Goal: Navigation & Orientation: Find specific page/section

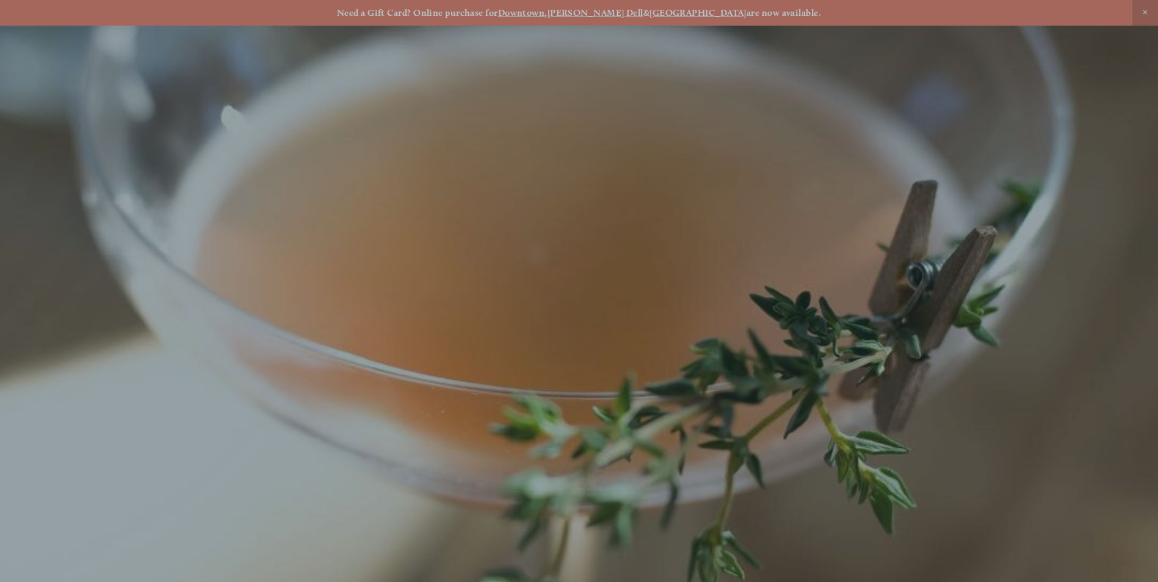
scroll to position [26, 0]
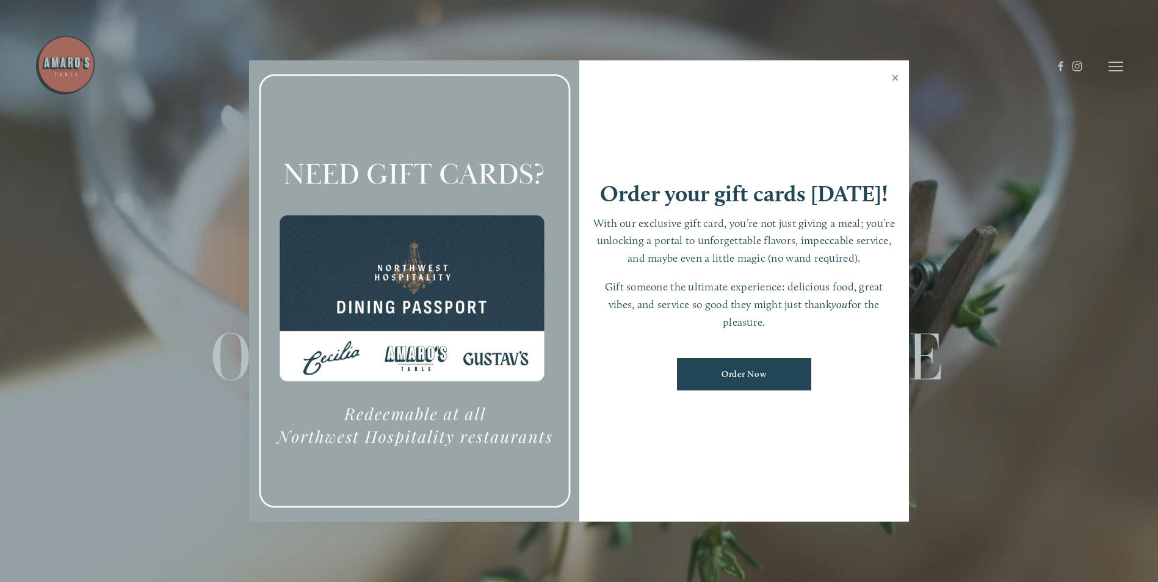
click at [897, 74] on link "Close" at bounding box center [895, 79] width 24 height 34
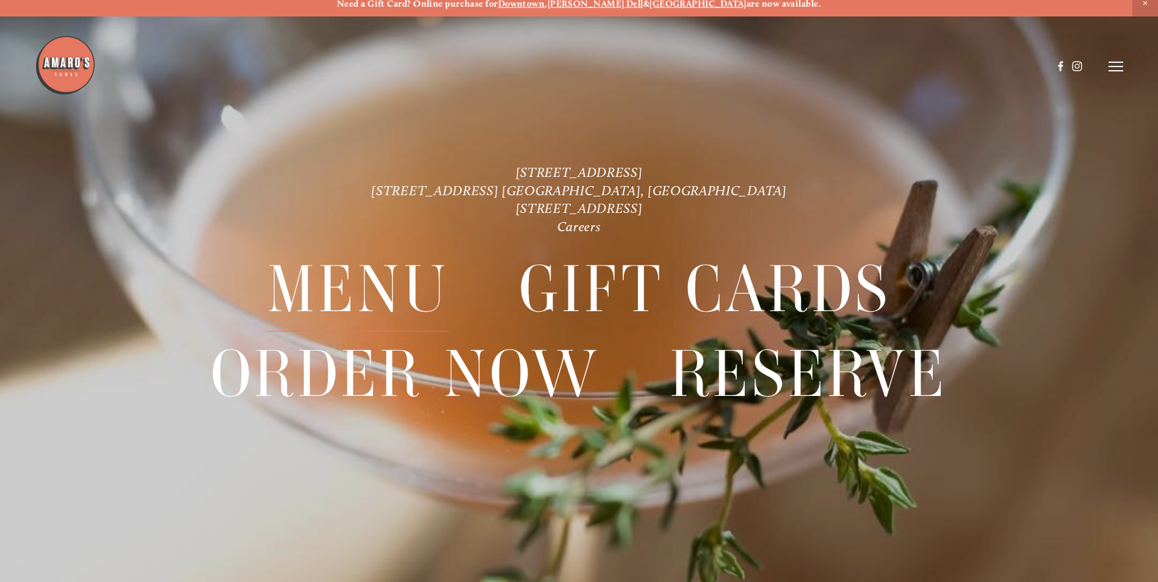
scroll to position [0, 0]
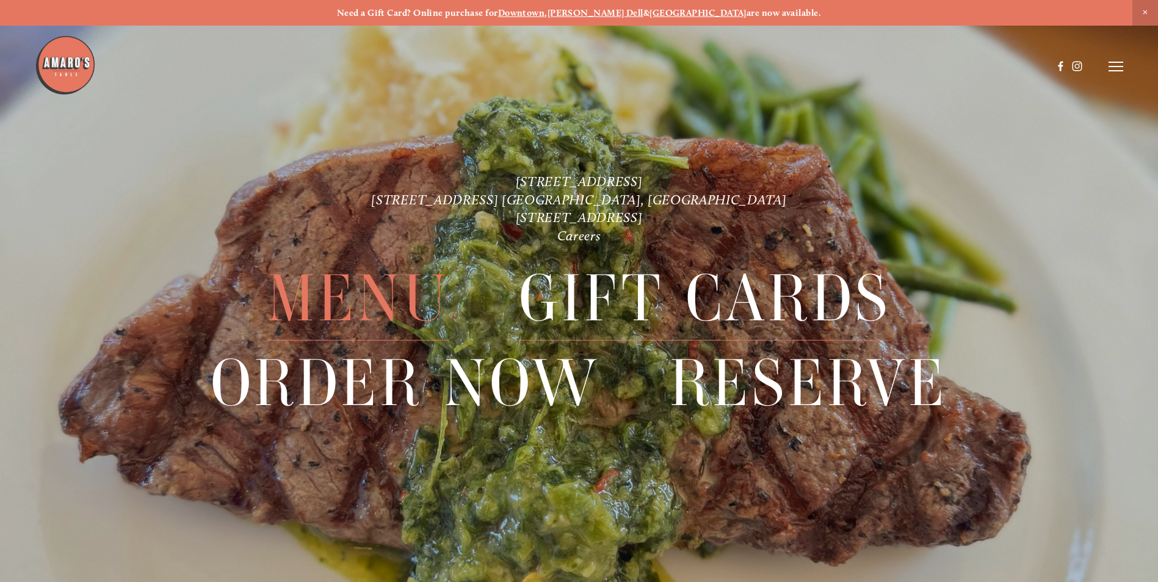
drag, startPoint x: 330, startPoint y: 297, endPoint x: 580, endPoint y: 299, distance: 250.2
click at [330, 297] on span "Menu" at bounding box center [358, 299] width 182 height 84
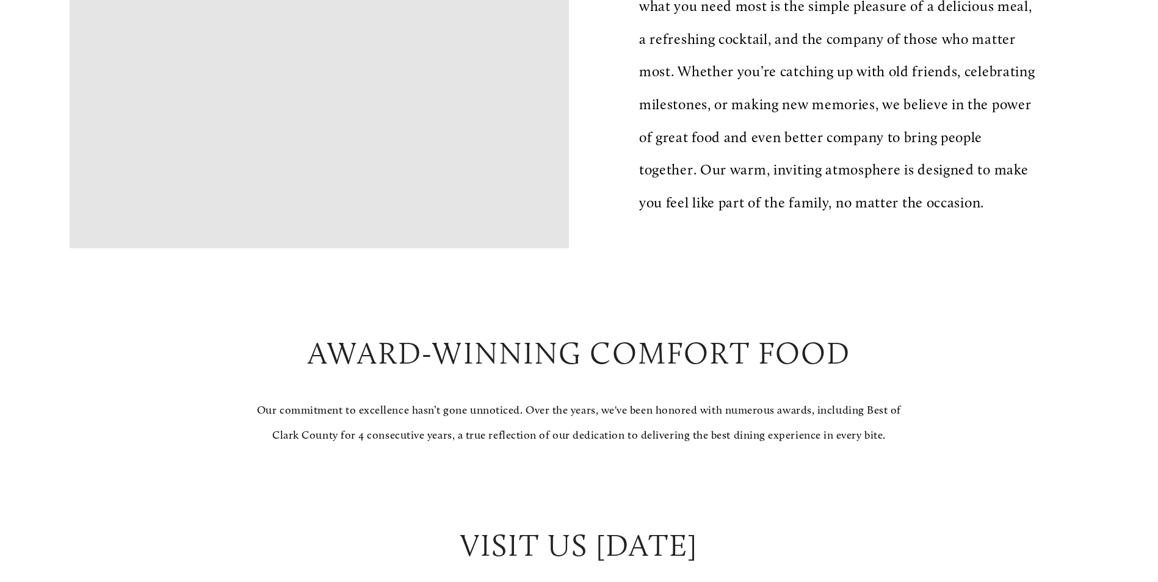
scroll to position [1098, 0]
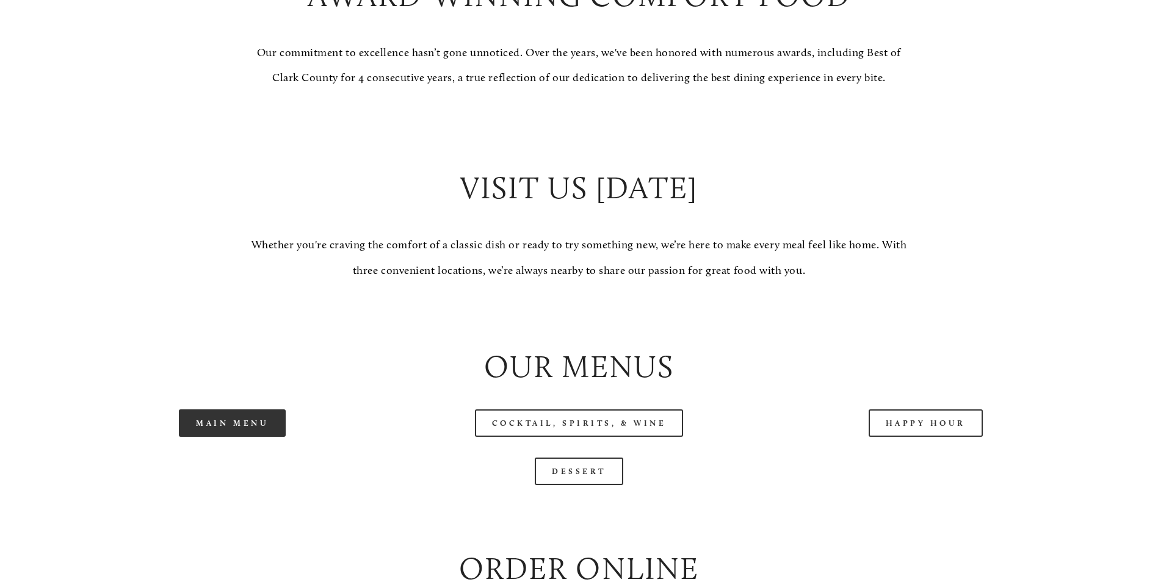
click at [265, 437] on link "Main Menu" at bounding box center [232, 422] width 107 height 27
